Goal: Information Seeking & Learning: Stay updated

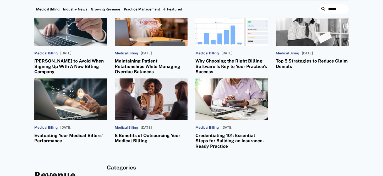
scroll to position [1546, 0]
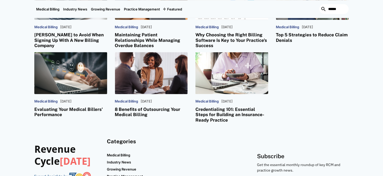
drag, startPoint x: 89, startPoint y: 103, endPoint x: 67, endPoint y: 117, distance: 26.7
drag, startPoint x: 67, startPoint y: 117, endPoint x: 32, endPoint y: 122, distance: 35.1
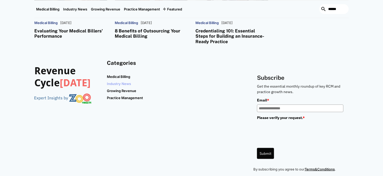
click at [128, 80] on link "Industry News" at bounding box center [120, 83] width 26 height 7
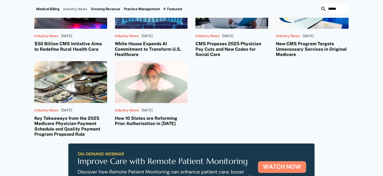
scroll to position [183, 0]
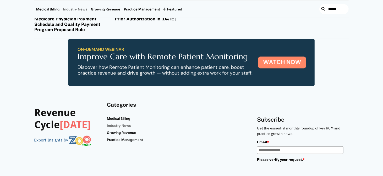
click at [127, 20] on h3 "How 10 States are Reforming Prior Authorization in [DATE]" at bounding box center [151, 16] width 73 height 11
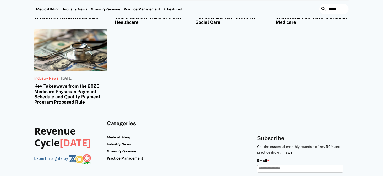
scroll to position [524, 0]
